Goal: Transaction & Acquisition: Purchase product/service

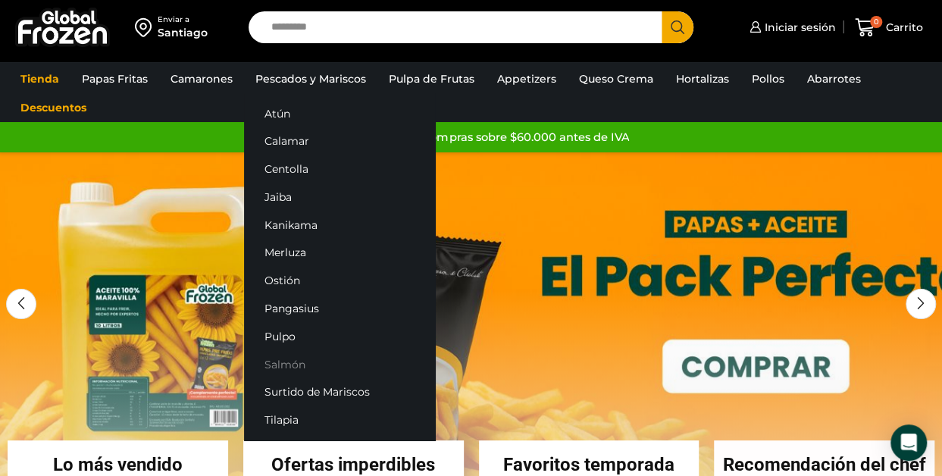
click at [289, 365] on link "Salmón" at bounding box center [339, 364] width 191 height 28
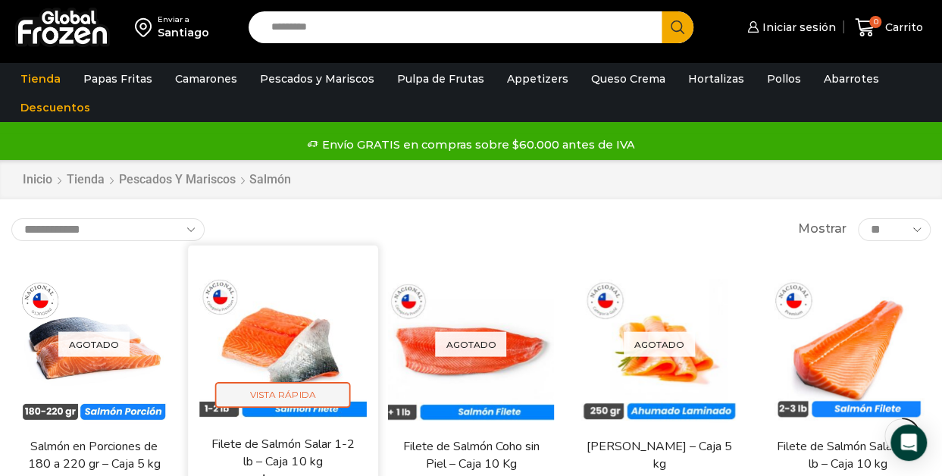
scroll to position [152, 0]
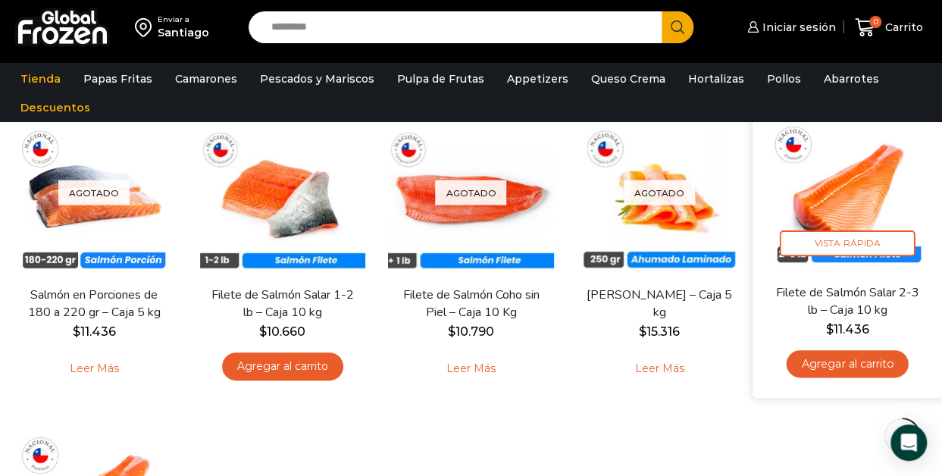
click at [849, 299] on link "Filete de Salmón Salar 2-3 lb – Caja 10 kg" at bounding box center [848, 301] width 150 height 36
